Goal: Communication & Community: Answer question/provide support

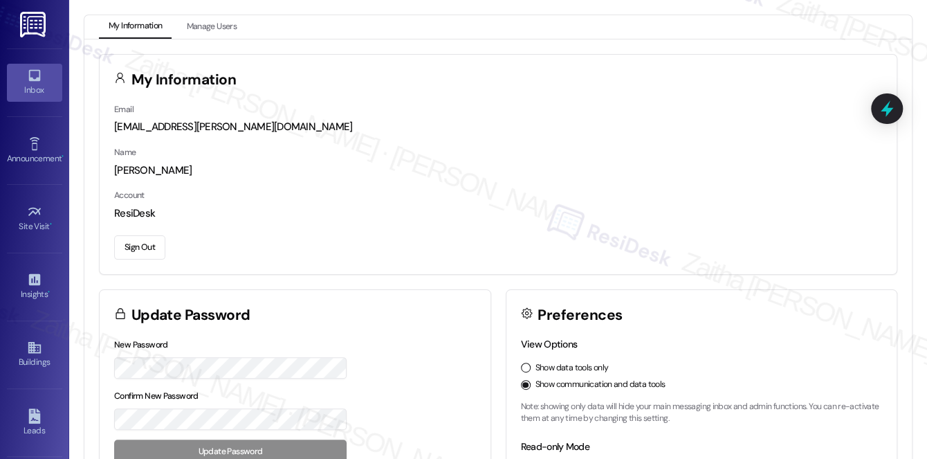
click at [42, 96] on div "Inbox" at bounding box center [34, 90] width 69 height 14
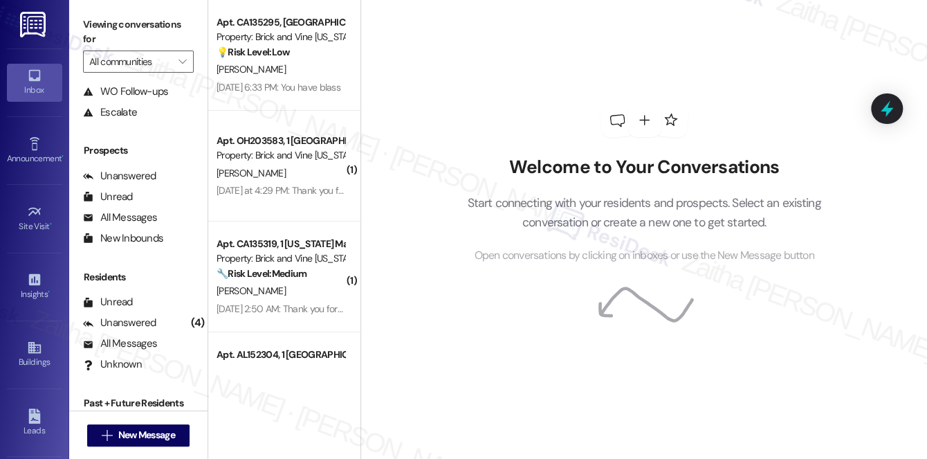
scroll to position [165, 0]
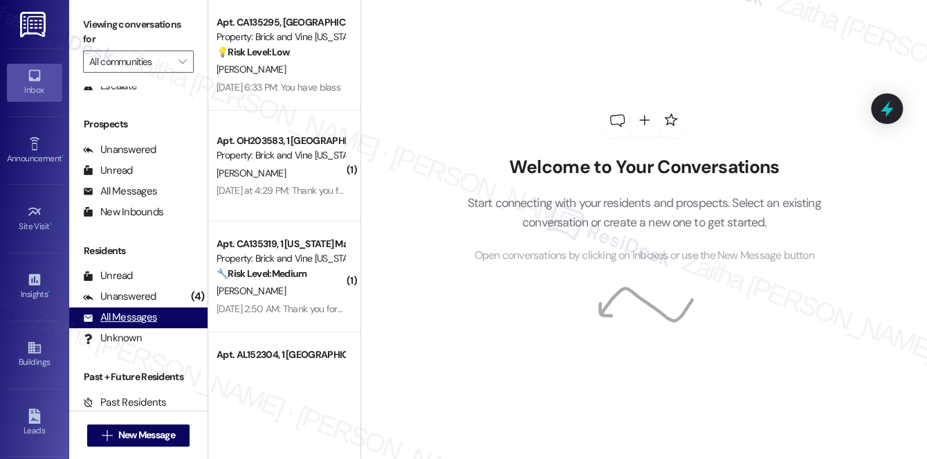
click at [141, 319] on div "All Messages" at bounding box center [120, 317] width 74 height 15
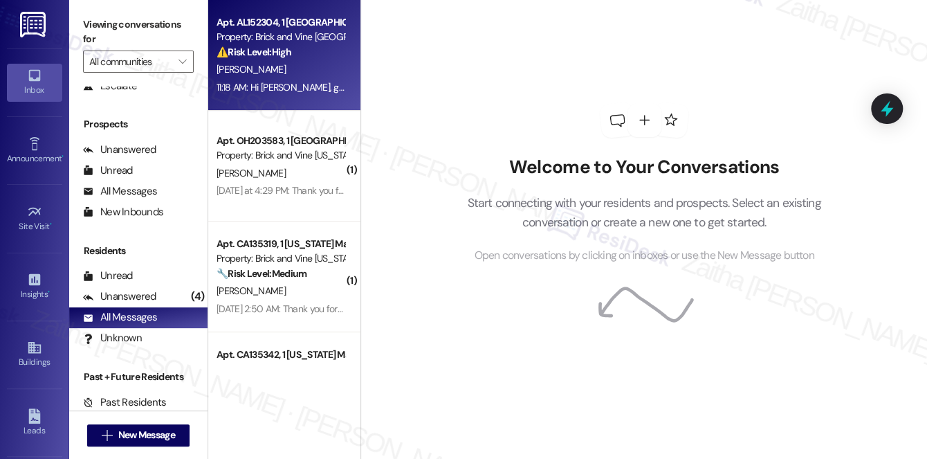
click at [304, 65] on div "[PERSON_NAME]" at bounding box center [280, 69] width 131 height 17
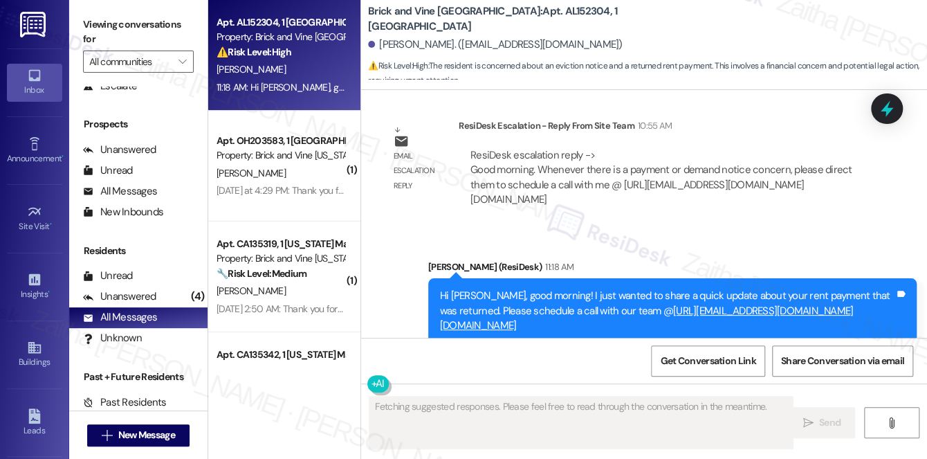
scroll to position [2952, 0]
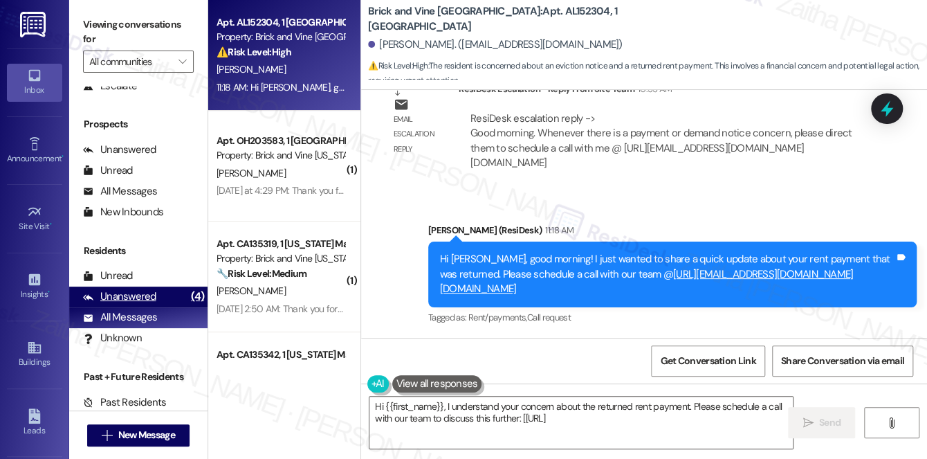
click at [142, 296] on div "Unanswered" at bounding box center [119, 296] width 73 height 15
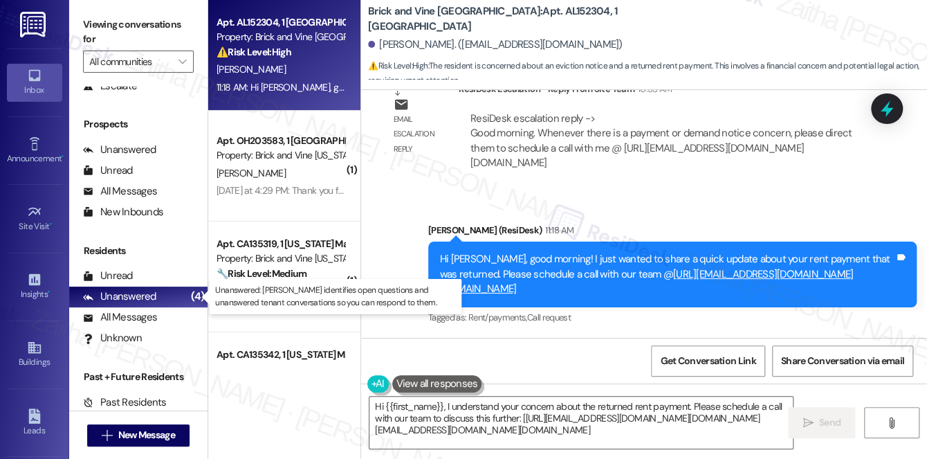
type textarea "Hi {{first_name}}, I understand your concern about the returned rent payment. P…"
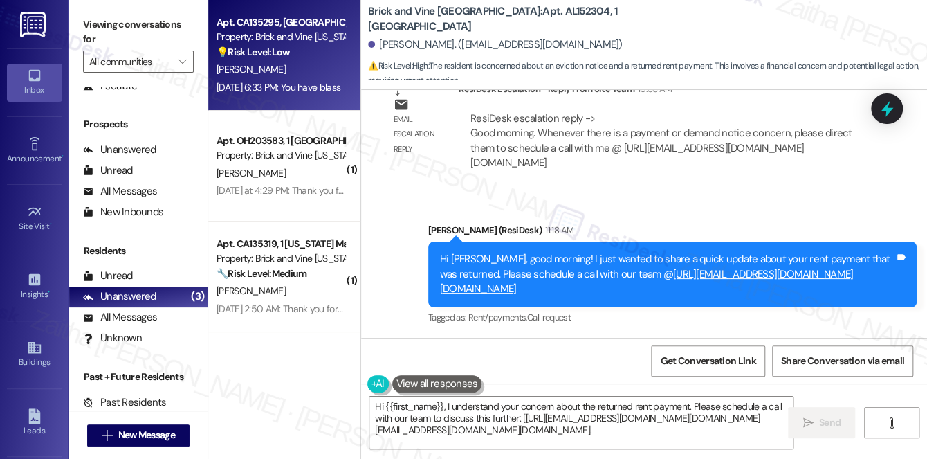
click at [305, 67] on div "[PERSON_NAME]" at bounding box center [280, 69] width 131 height 17
type textarea "Fetching suggested responses. Please feel free to read through the conversation…"
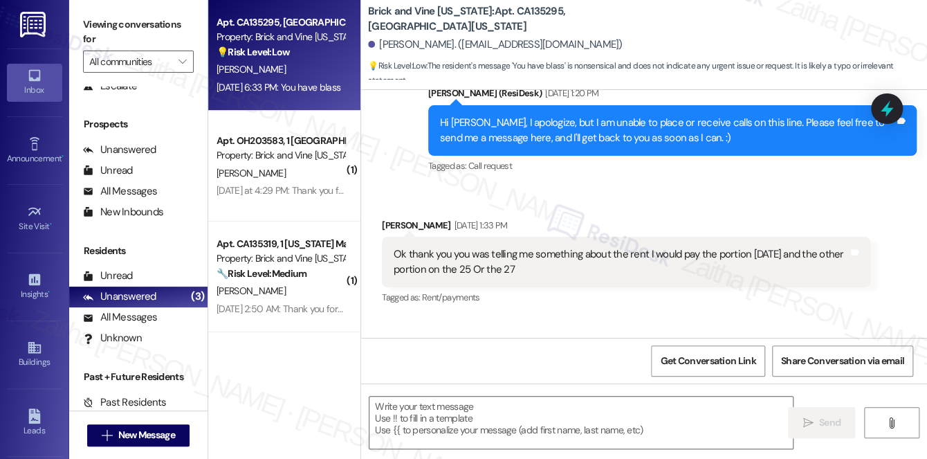
type textarea "Fetching suggested responses. Please feel free to read through the conversation…"
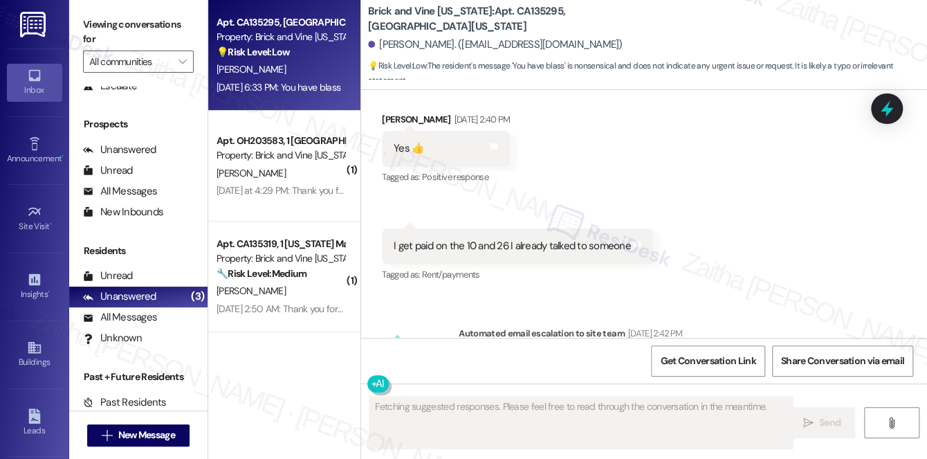
scroll to position [7608, 0]
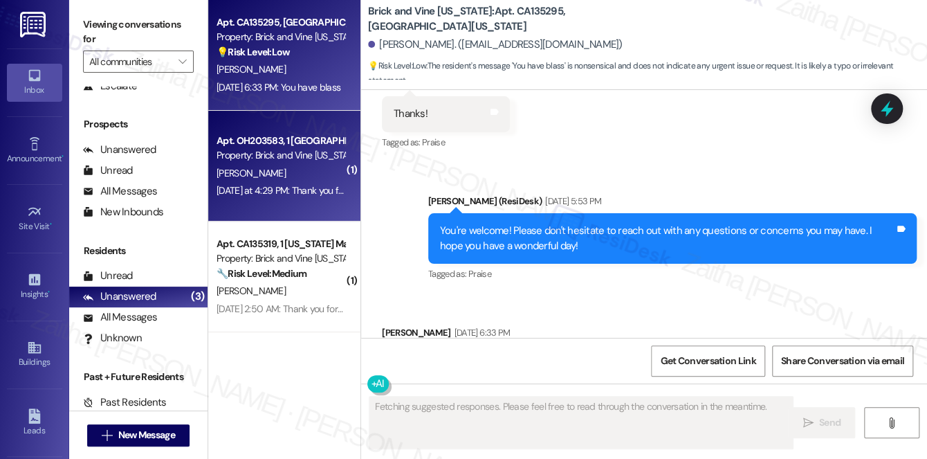
click at [293, 168] on div "[PERSON_NAME]" at bounding box center [280, 173] width 131 height 17
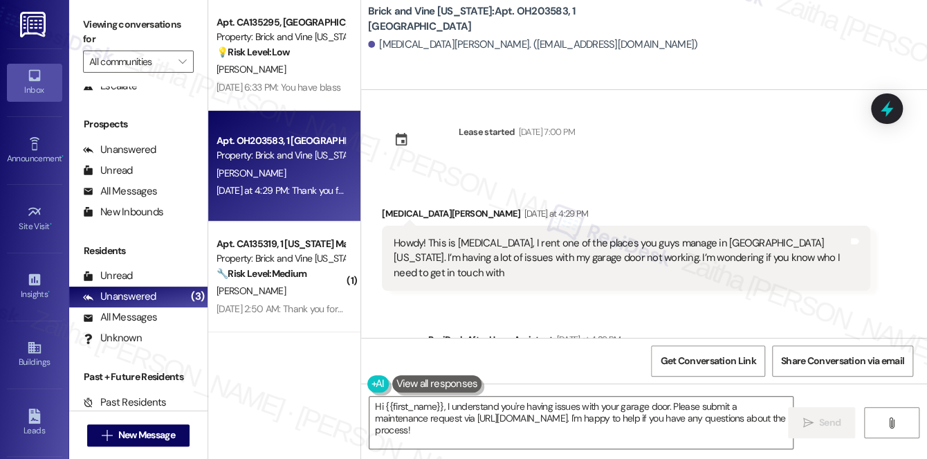
scroll to position [0, 0]
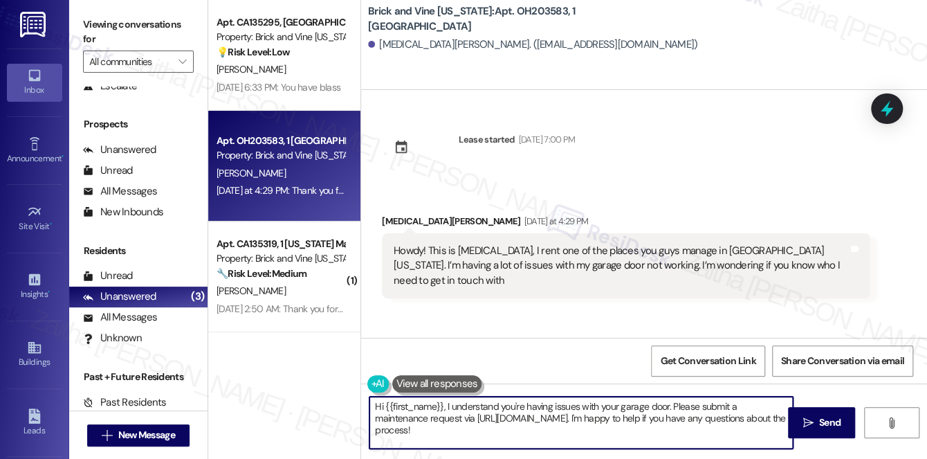
click at [444, 406] on textarea "Hi {{first_name}}, I understand you're having issues with your garage door. Ple…" at bounding box center [582, 423] width 424 height 52
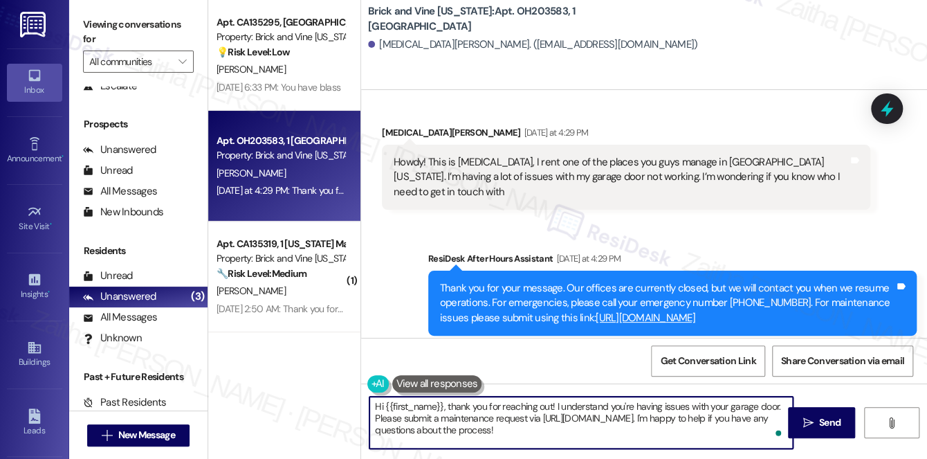
scroll to position [103, 0]
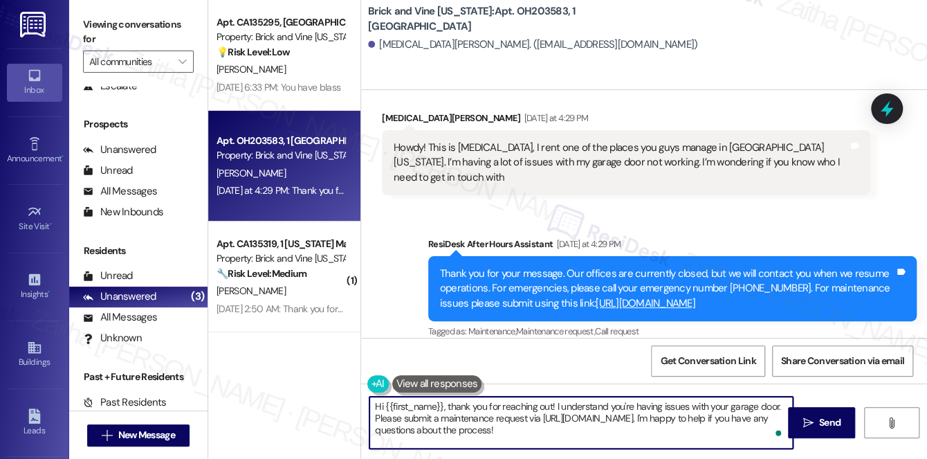
click at [409, 427] on textarea "Hi {{first_name}}, thank you for reaching out! I understand you're having issue…" at bounding box center [582, 423] width 424 height 52
paste textarea "[PHONE_NUMBER]"
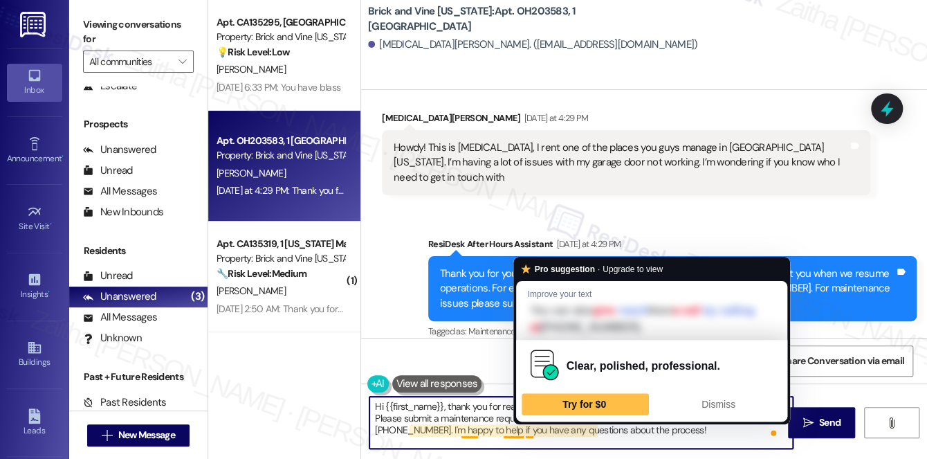
click at [532, 429] on textarea "Hi {{first_name}}, thank you for reaching out! I understand you're having issue…" at bounding box center [582, 423] width 424 height 52
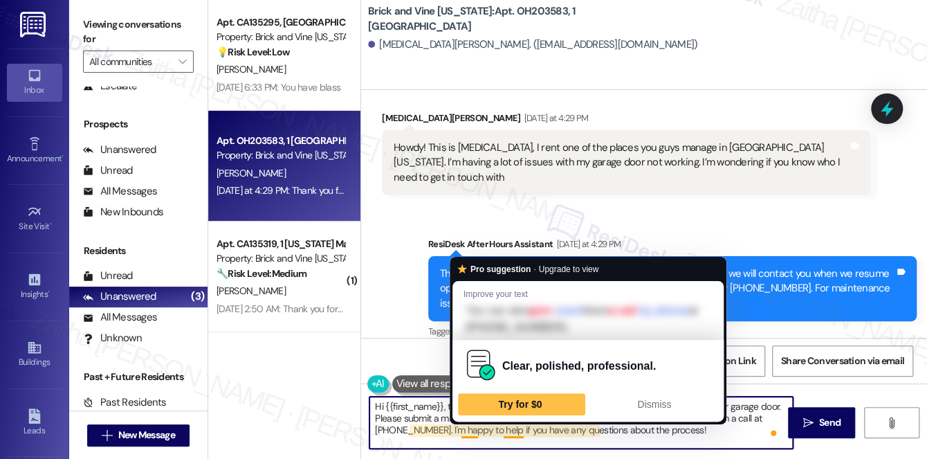
click at [470, 430] on textarea "Hi {{first_name}}, thank you for reaching out! I understand you're having issue…" at bounding box center [582, 423] width 424 height 52
click at [470, 429] on textarea "Hi {{first_name}}, thank you for reaching out! I understand you're having issue…" at bounding box center [582, 423] width 424 height 52
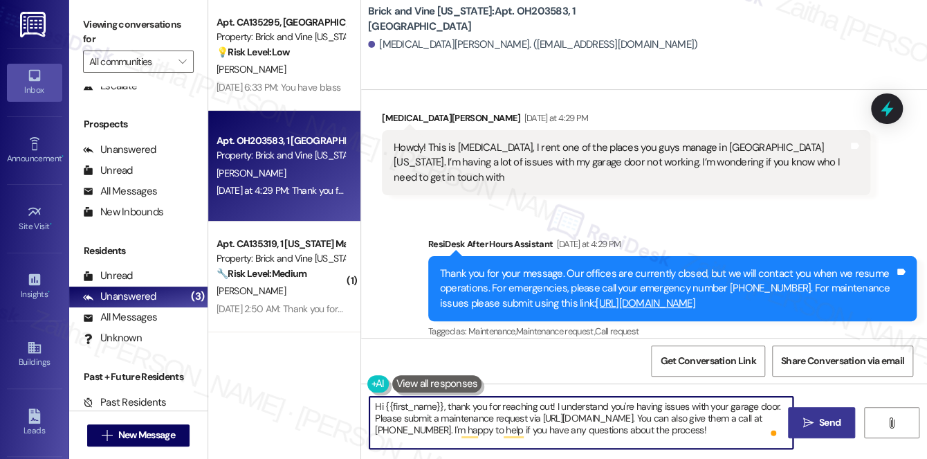
type textarea "Hi {{first_name}}, thank you for reaching out! I understand you're having issue…"
click at [819, 419] on span "Send" at bounding box center [829, 422] width 21 height 15
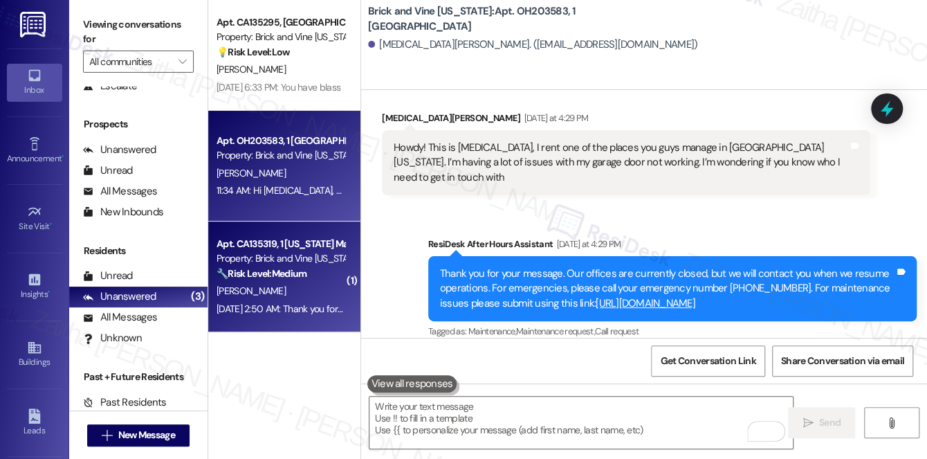
click at [313, 278] on div "🔧 Risk Level: Medium The resident is questioning a work order, indicating poten…" at bounding box center [281, 273] width 128 height 15
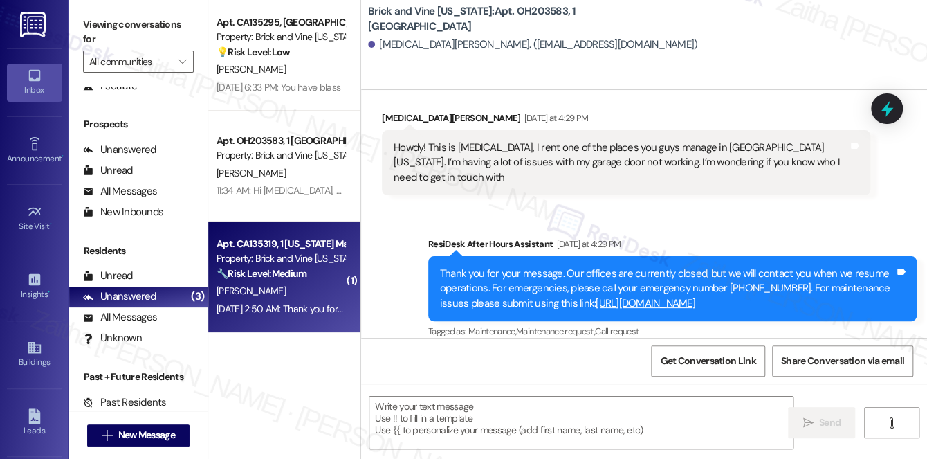
type textarea "Fetching suggested responses. Please feel free to read through the conversation…"
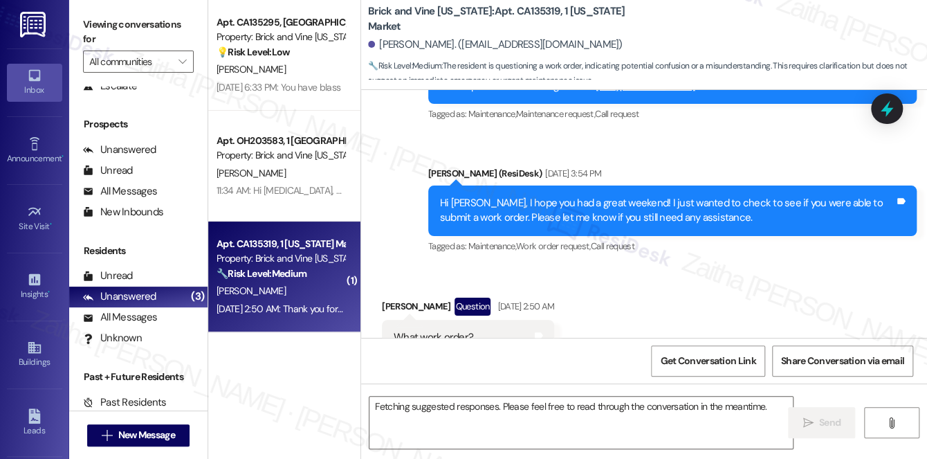
scroll to position [4141, 0]
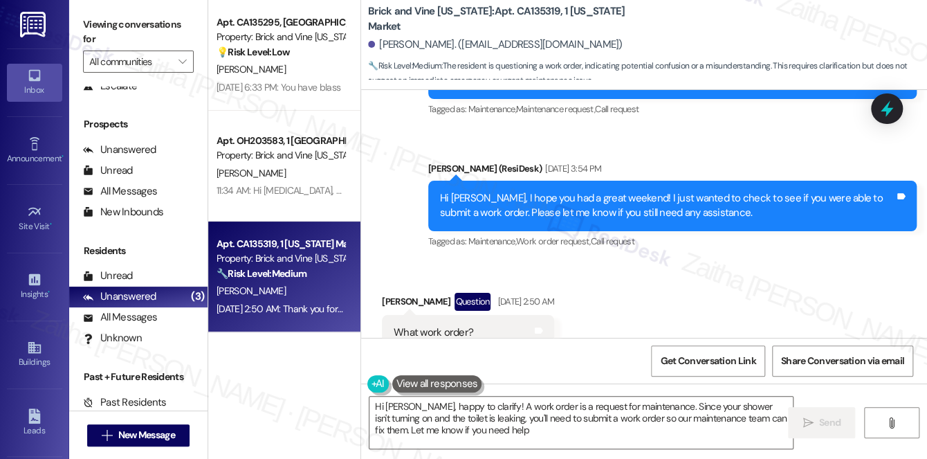
type textarea "Hi [PERSON_NAME], happy to clarify! A work order is a request for maintenance. …"
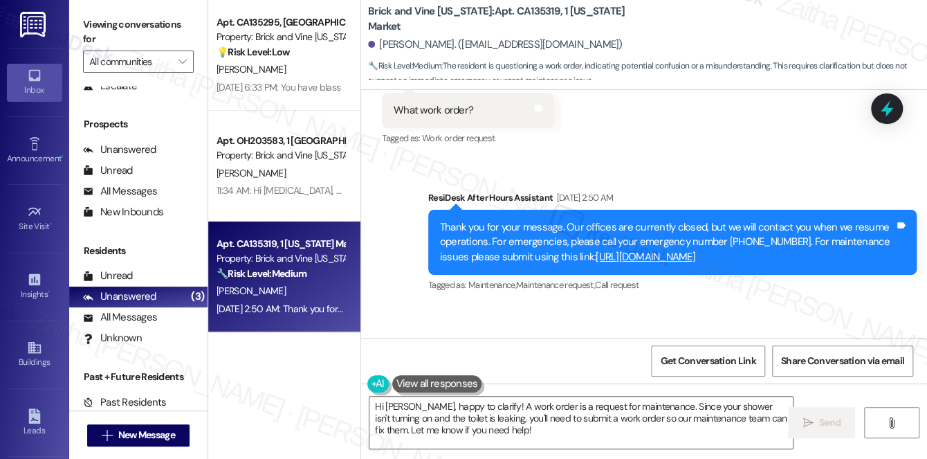
scroll to position [4304, 0]
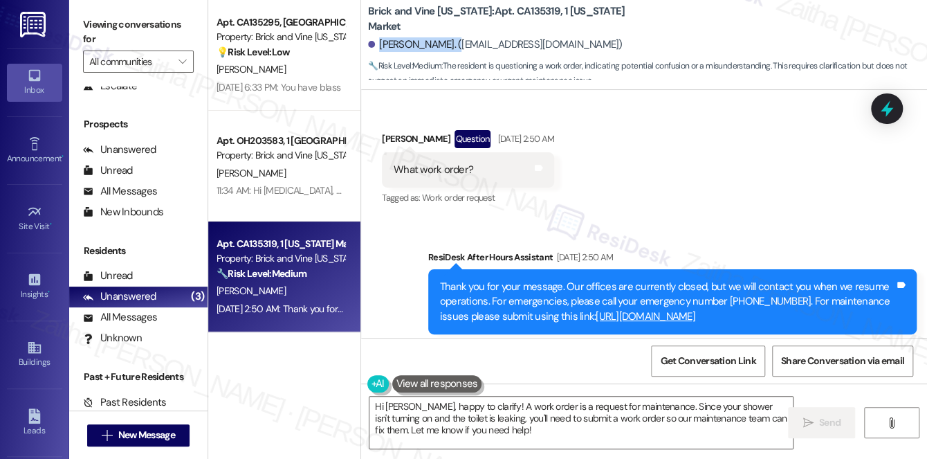
drag, startPoint x: 379, startPoint y: 40, endPoint x: 457, endPoint y: 36, distance: 79.0
click at [457, 36] on div "[PERSON_NAME]. ([EMAIL_ADDRESS][DOMAIN_NAME])" at bounding box center [647, 45] width 559 height 28
copy div "[PERSON_NAME]"
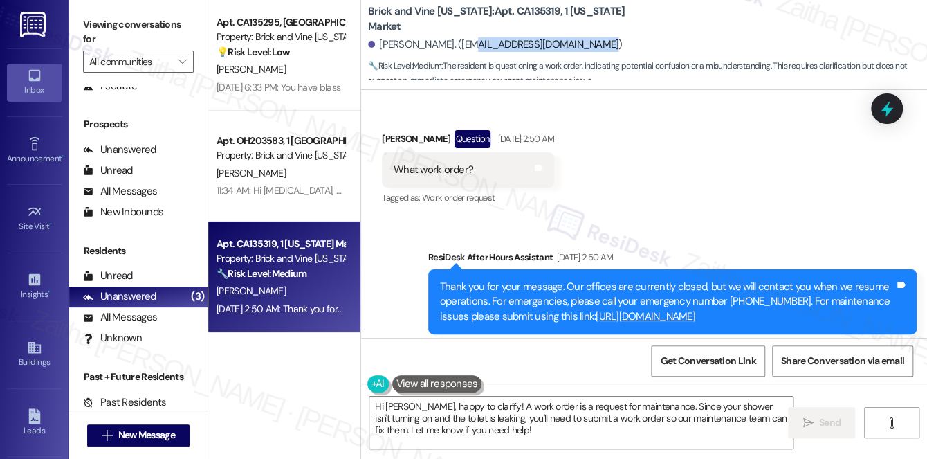
drag, startPoint x: 465, startPoint y: 44, endPoint x: 594, endPoint y: 37, distance: 128.9
click at [594, 37] on div "[PERSON_NAME]. ([EMAIL_ADDRESS][DOMAIN_NAME])" at bounding box center [495, 44] width 255 height 15
copy div "[EMAIL_ADDRESS][DOMAIN_NAME]"
click at [675, 165] on div "Received via SMS [PERSON_NAME] Question [DATE] 2:50 AM What work order? Tags an…" at bounding box center [644, 159] width 566 height 120
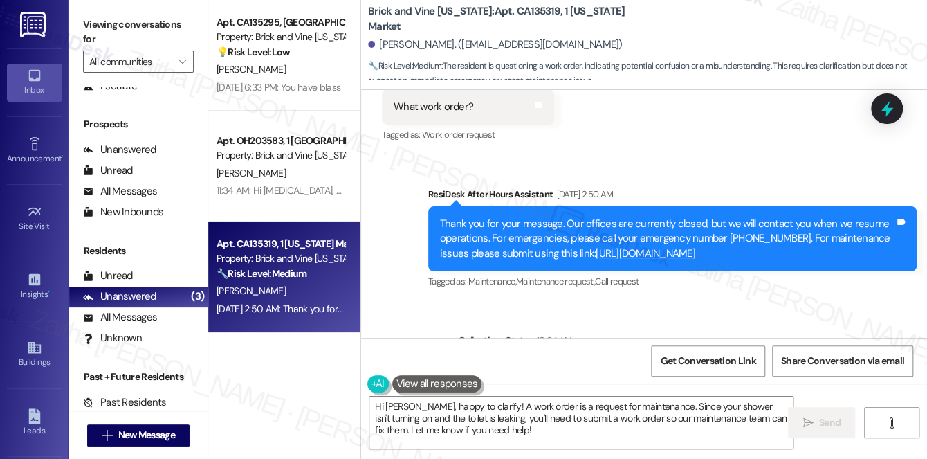
scroll to position [4430, 0]
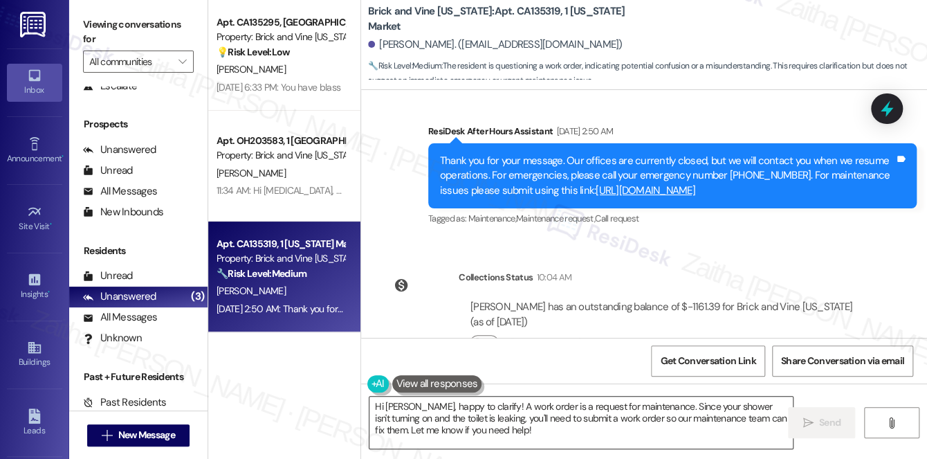
click at [580, 430] on textarea "Hi [PERSON_NAME], happy to clarify! A work order is a request for maintenance. …" at bounding box center [582, 423] width 424 height 52
click at [803, 424] on icon "" at bounding box center [808, 422] width 10 height 11
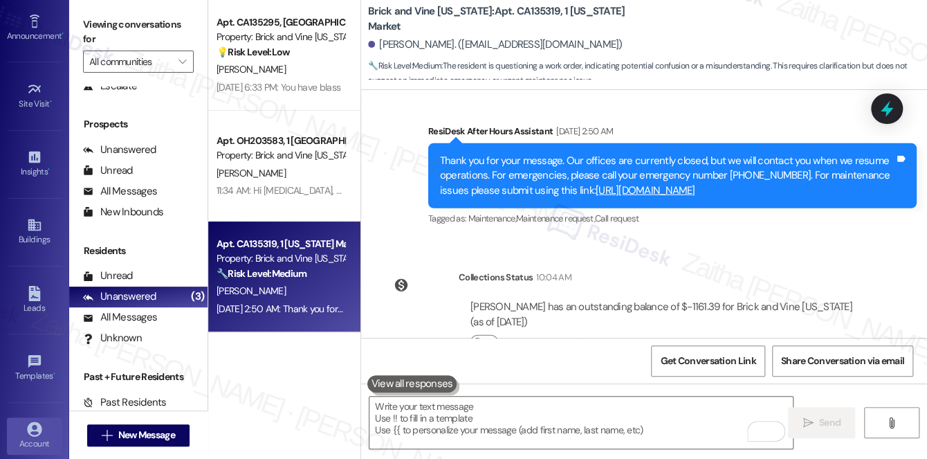
scroll to position [188, 0]
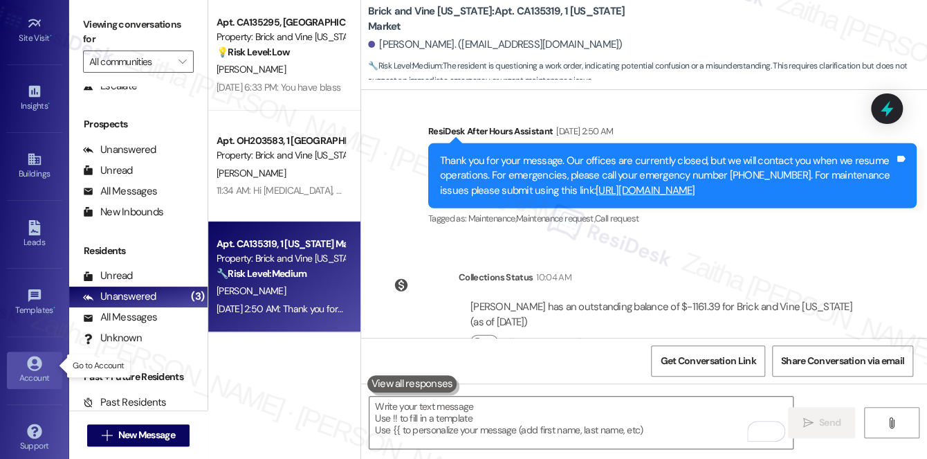
click at [41, 371] on div "Account" at bounding box center [34, 378] width 69 height 14
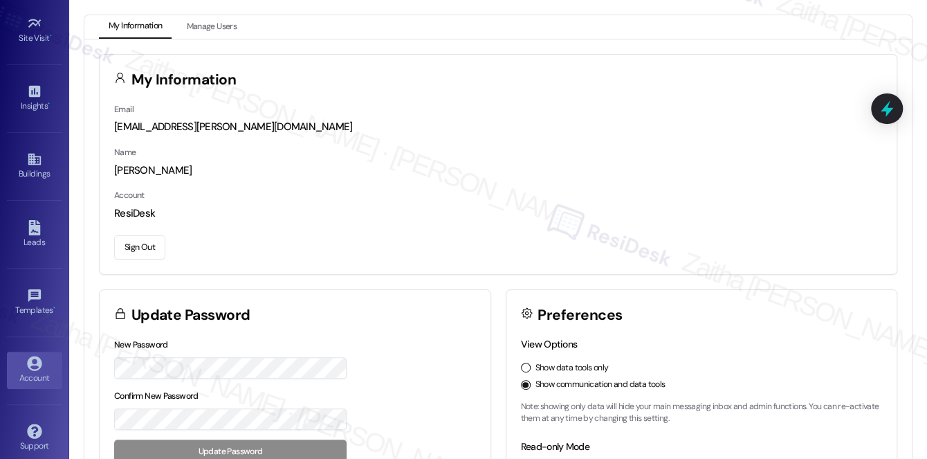
click at [134, 246] on button "Sign Out" at bounding box center [139, 247] width 51 height 24
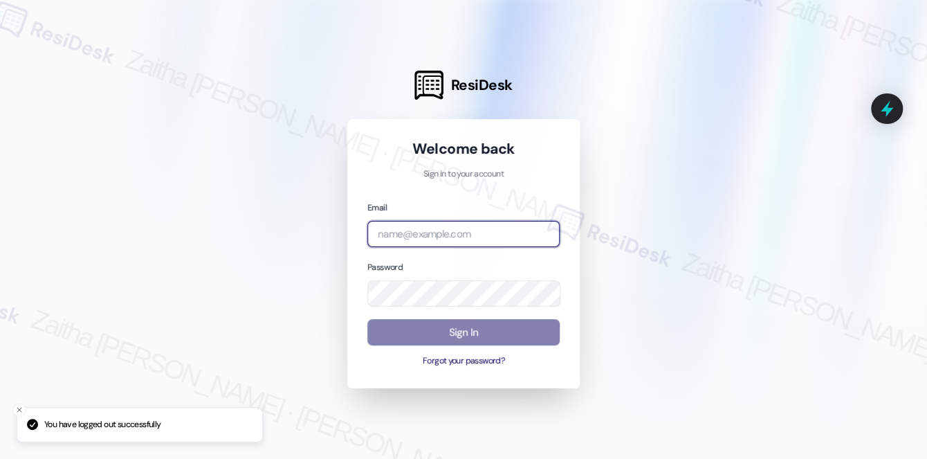
click at [443, 227] on input "email" at bounding box center [463, 234] width 192 height 27
type input "[EMAIL_ADDRESS][PERSON_NAME][DOMAIN_NAME]"
